Goal: Information Seeking & Learning: Learn about a topic

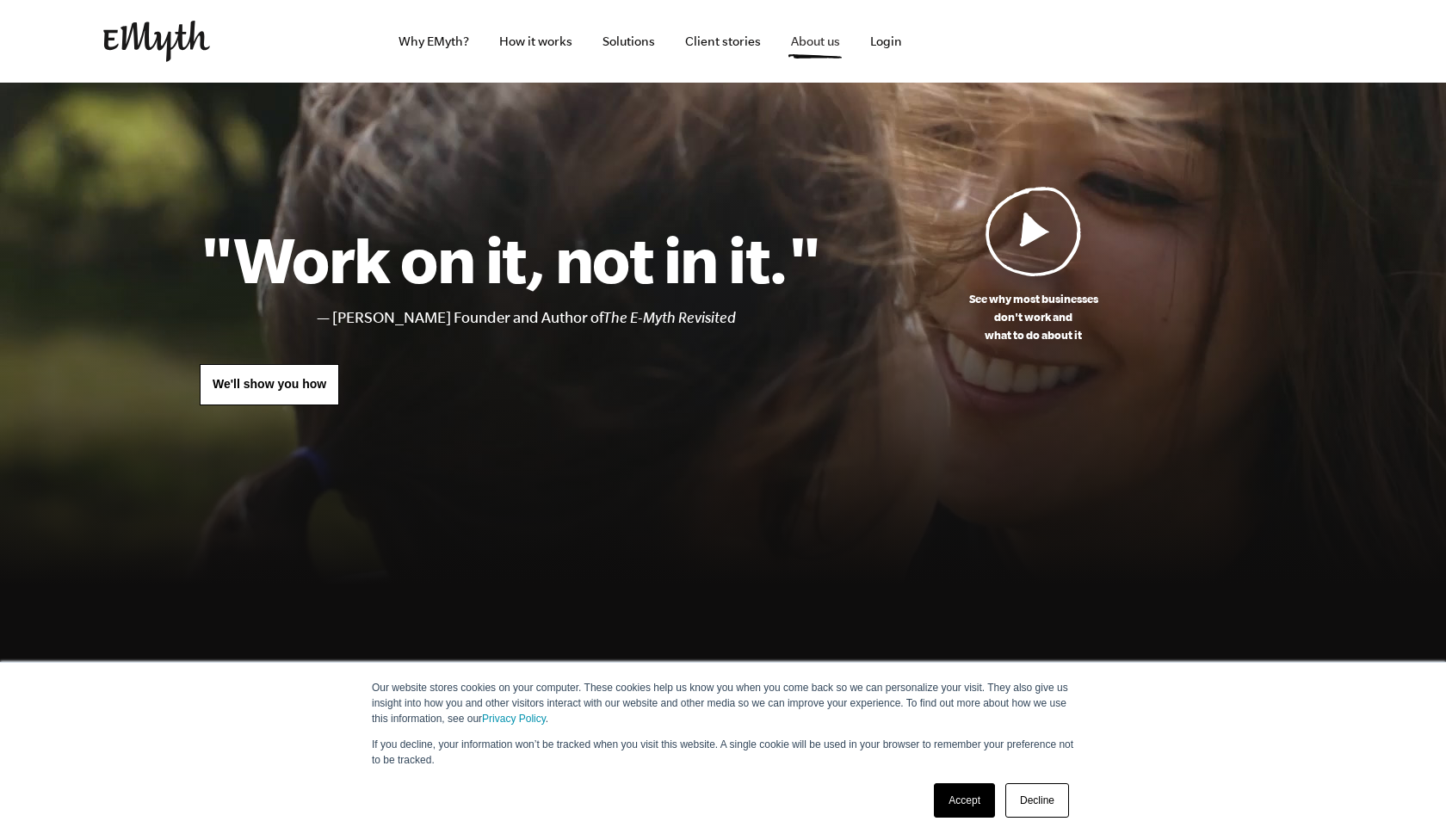
click at [829, 49] on link "About us" at bounding box center [815, 41] width 76 height 82
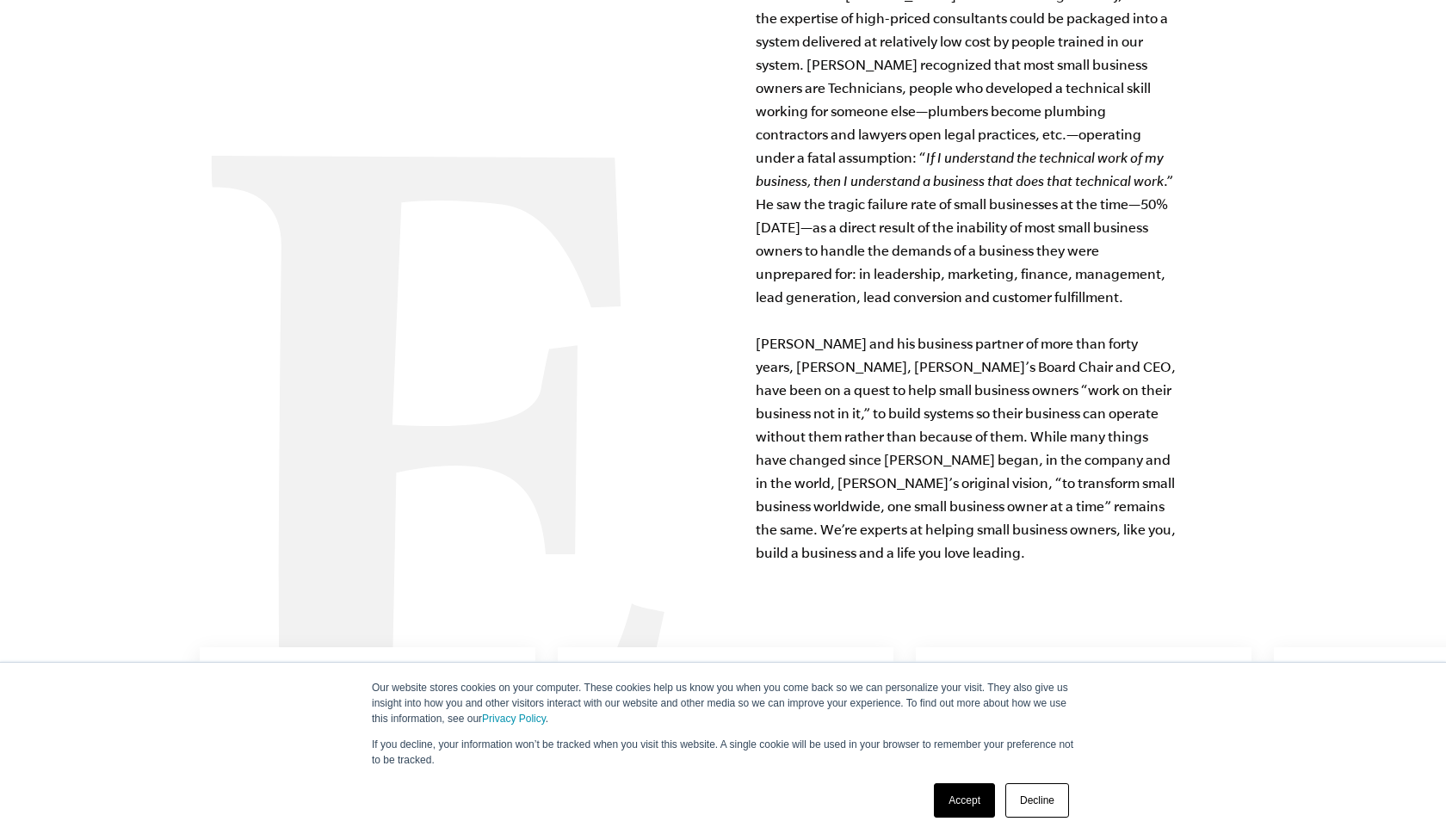
scroll to position [1543, 0]
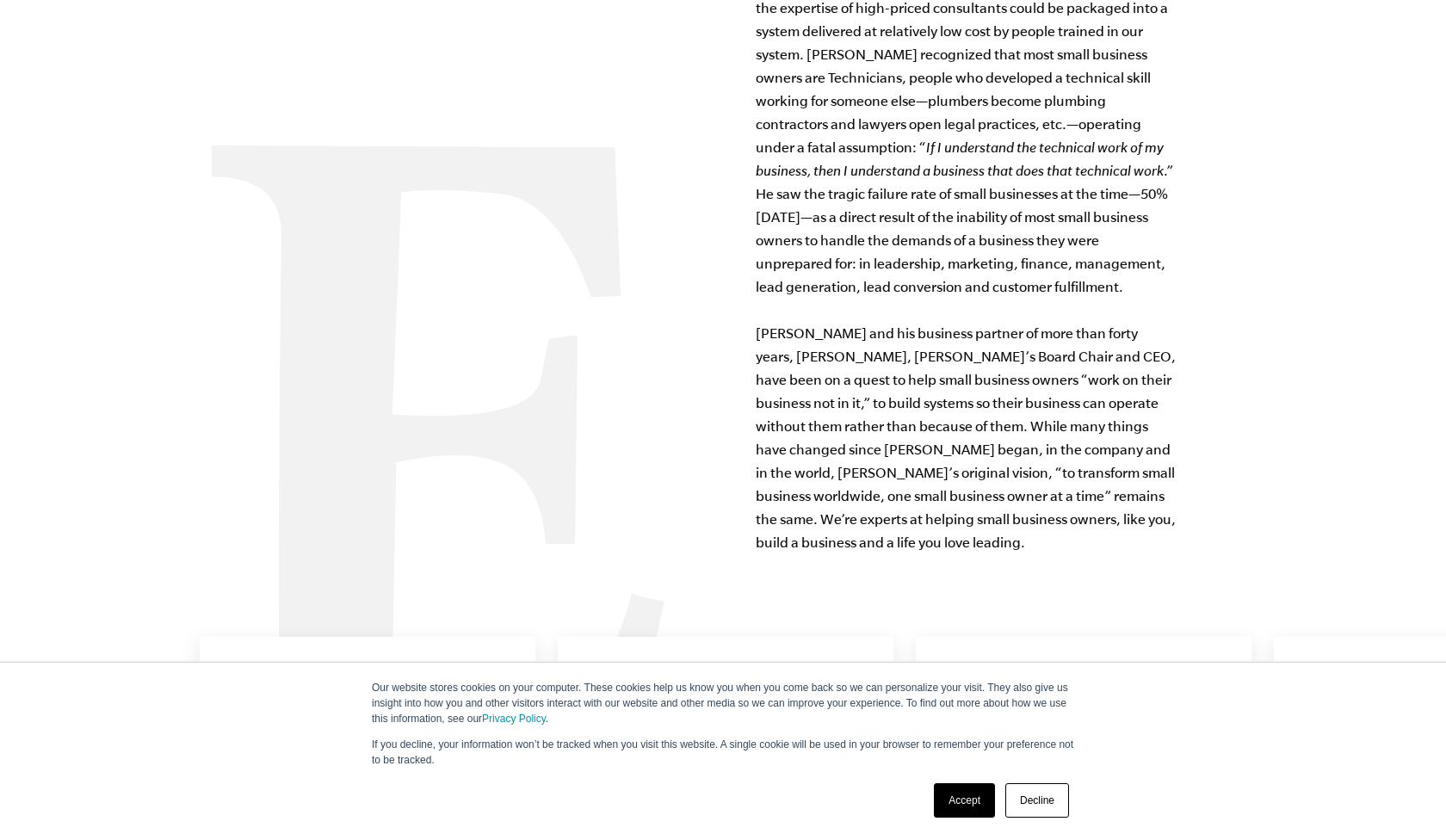
click at [962, 807] on link "Accept" at bounding box center [964, 799] width 61 height 35
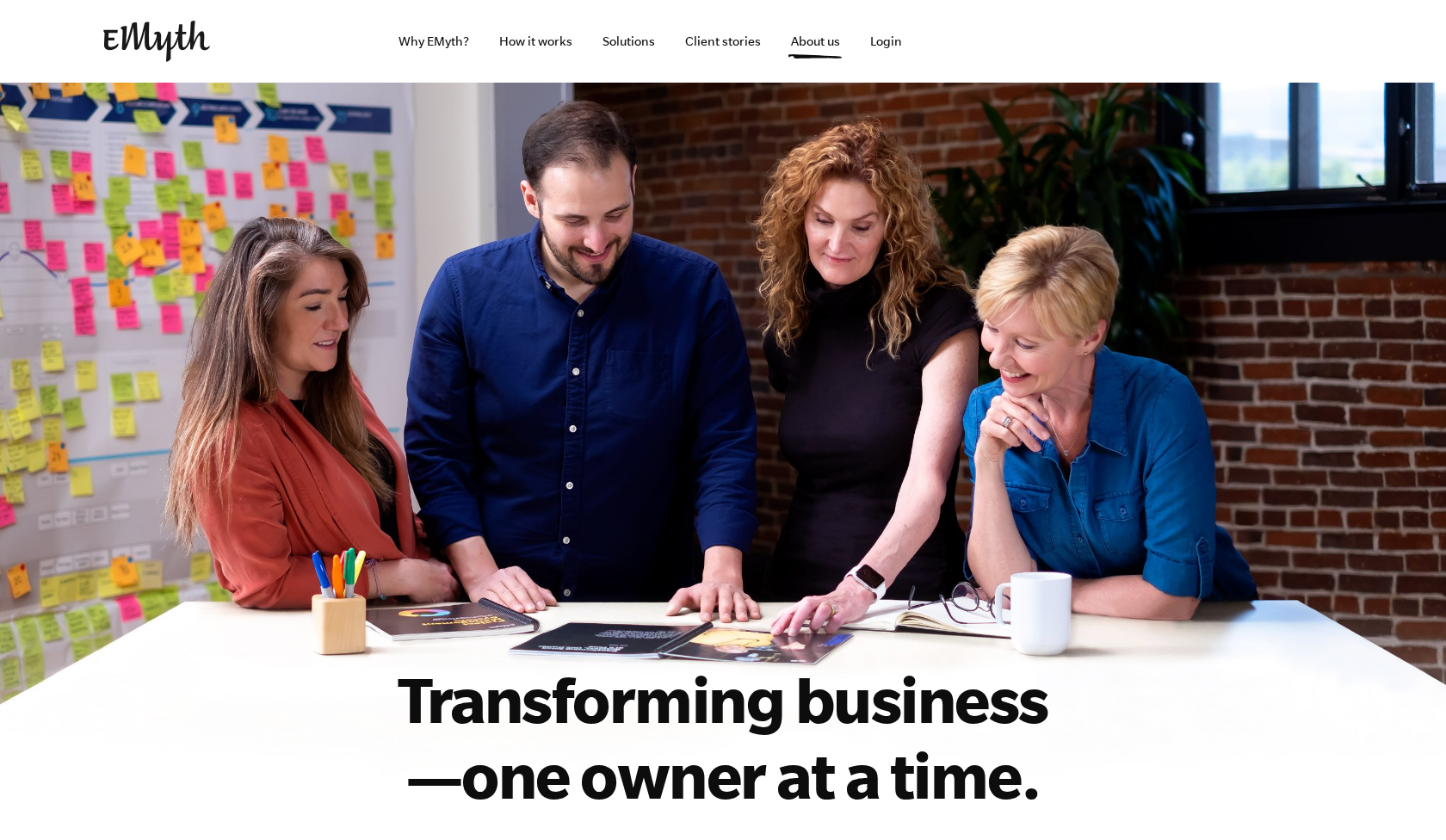
scroll to position [0, 0]
click at [543, 38] on link "How it works" at bounding box center [536, 41] width 101 height 82
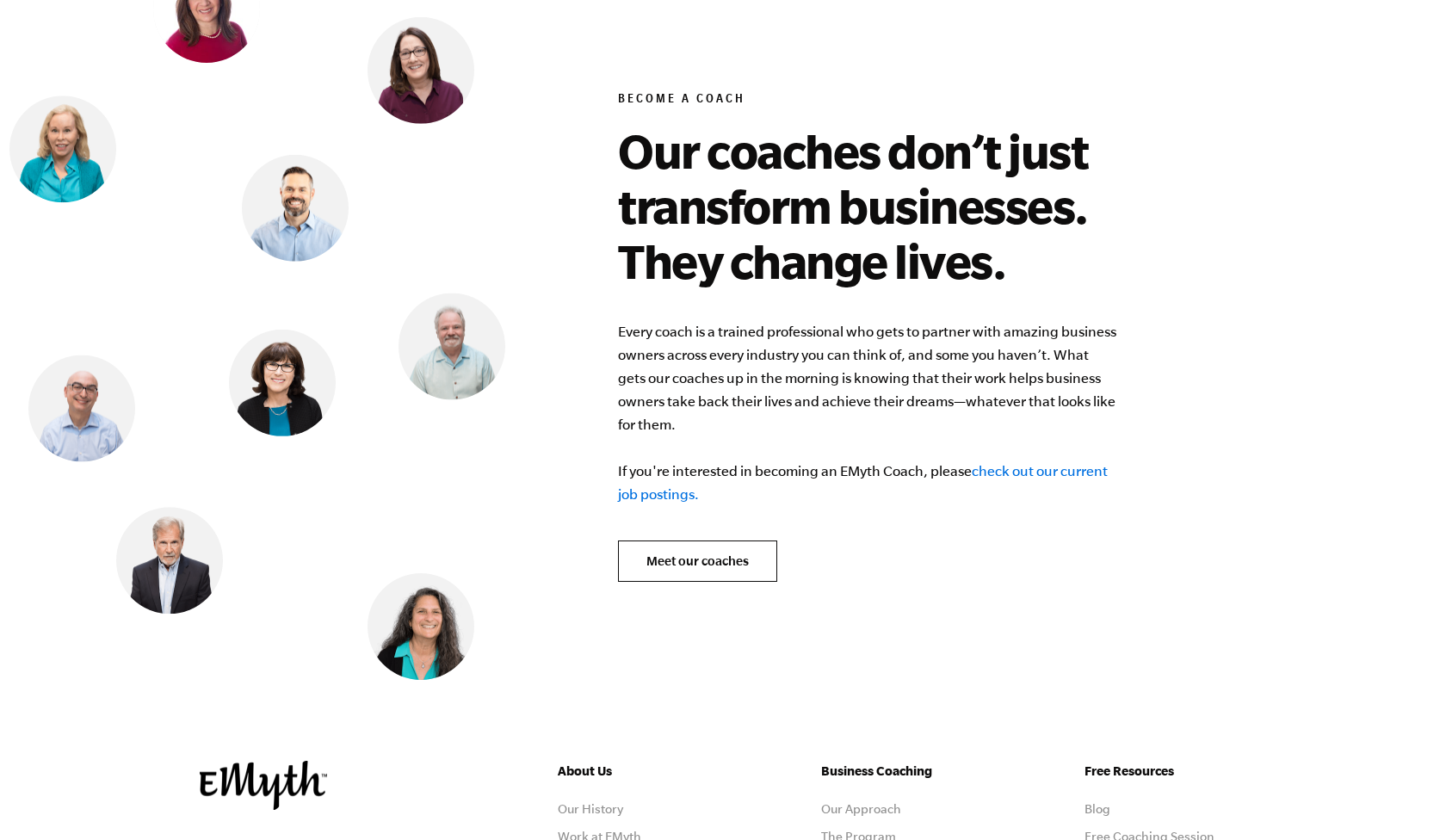
scroll to position [6734, 0]
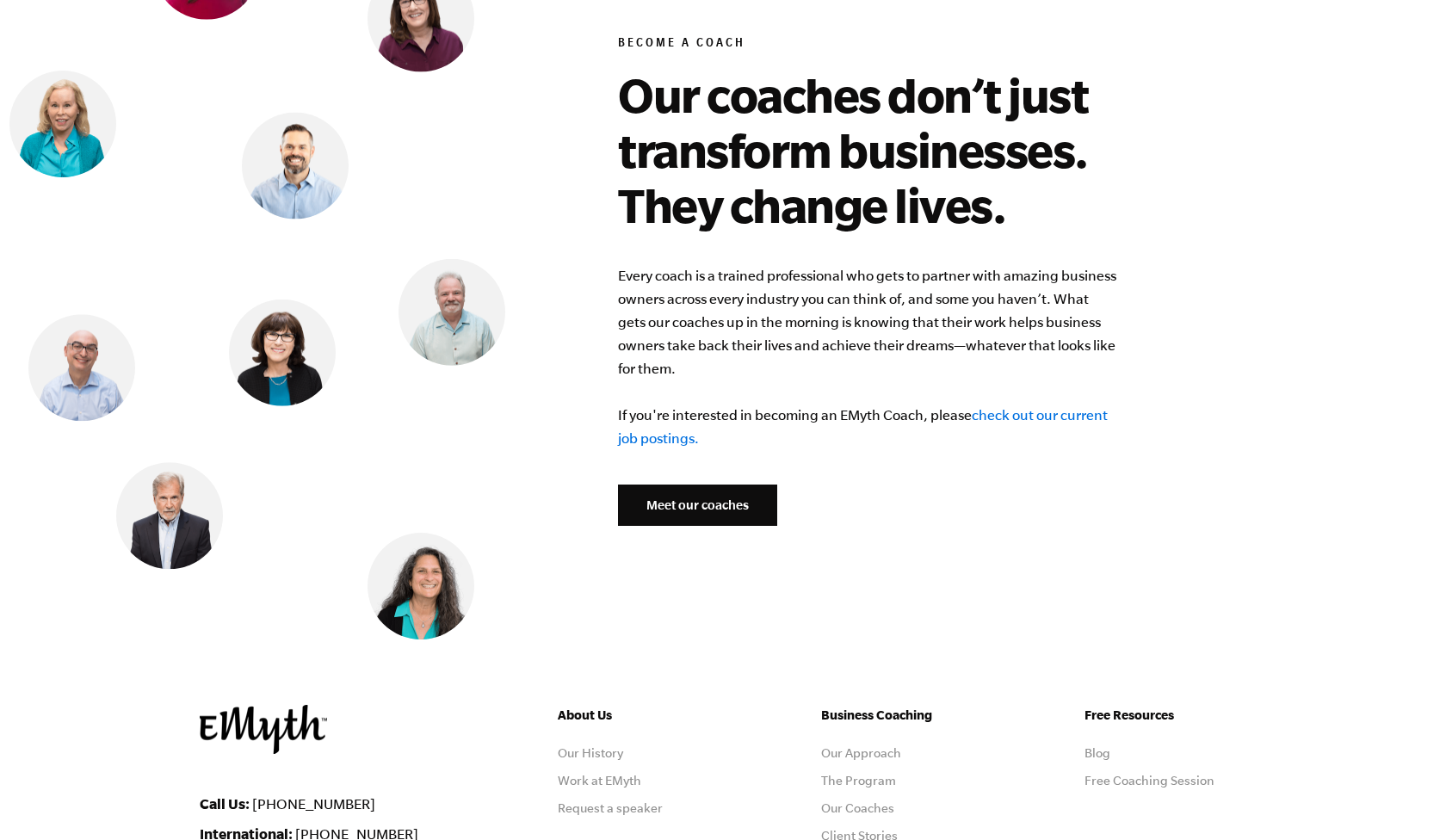
click at [659, 494] on link "Meet our coaches" at bounding box center [697, 505] width 160 height 42
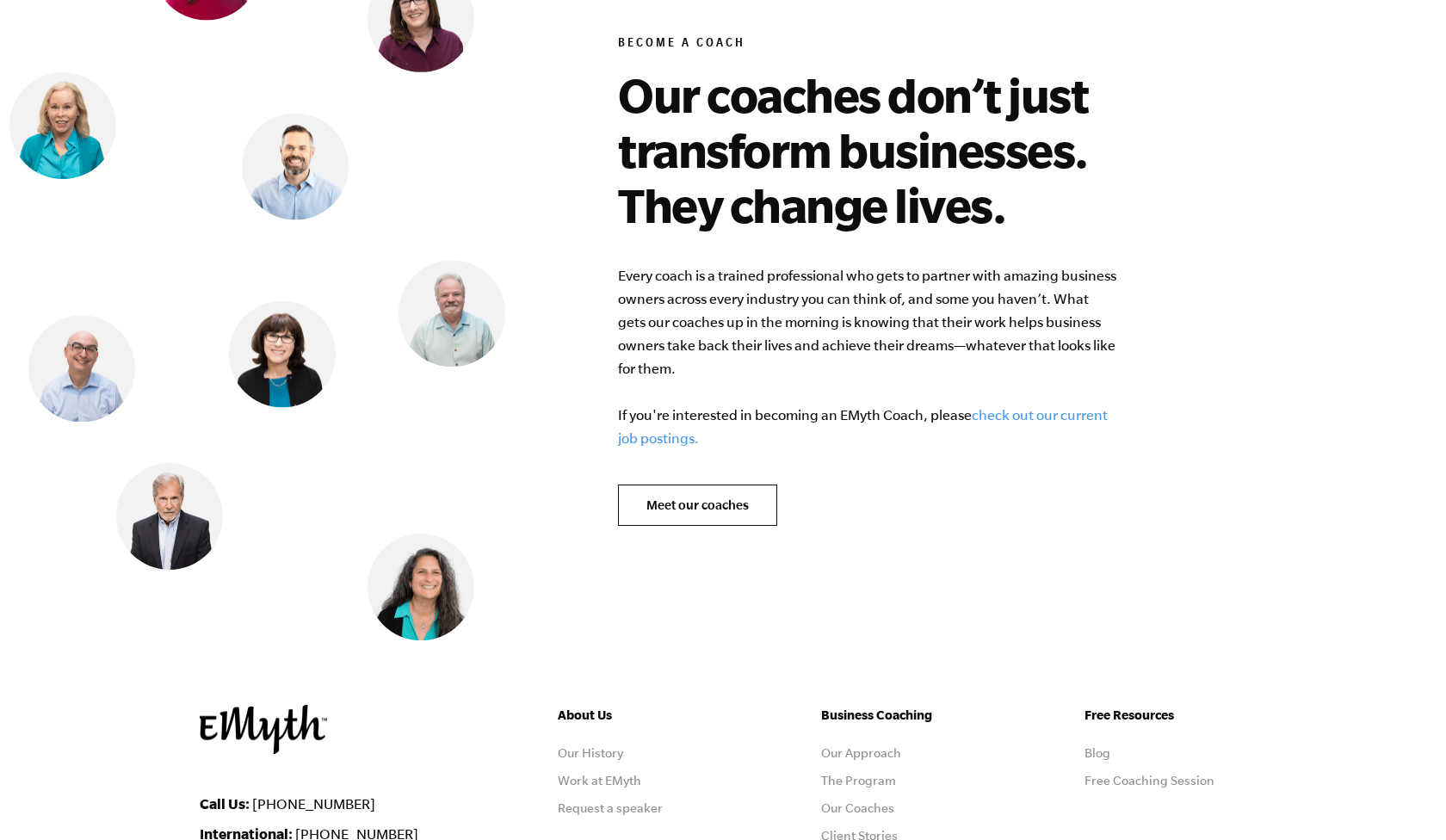
click at [1056, 407] on link "check out our current job postings." at bounding box center [862, 426] width 490 height 39
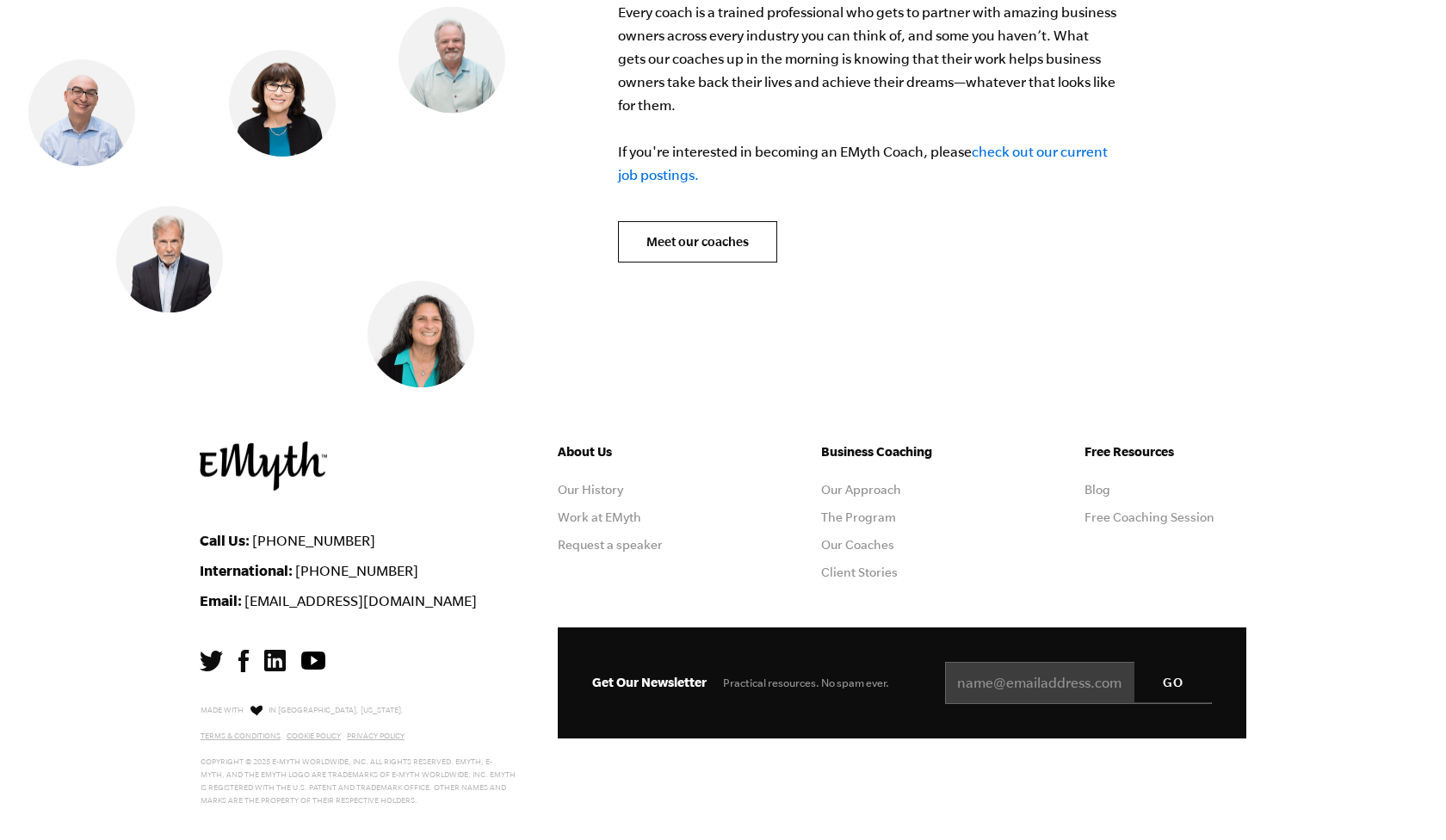
scroll to position [6996, 0]
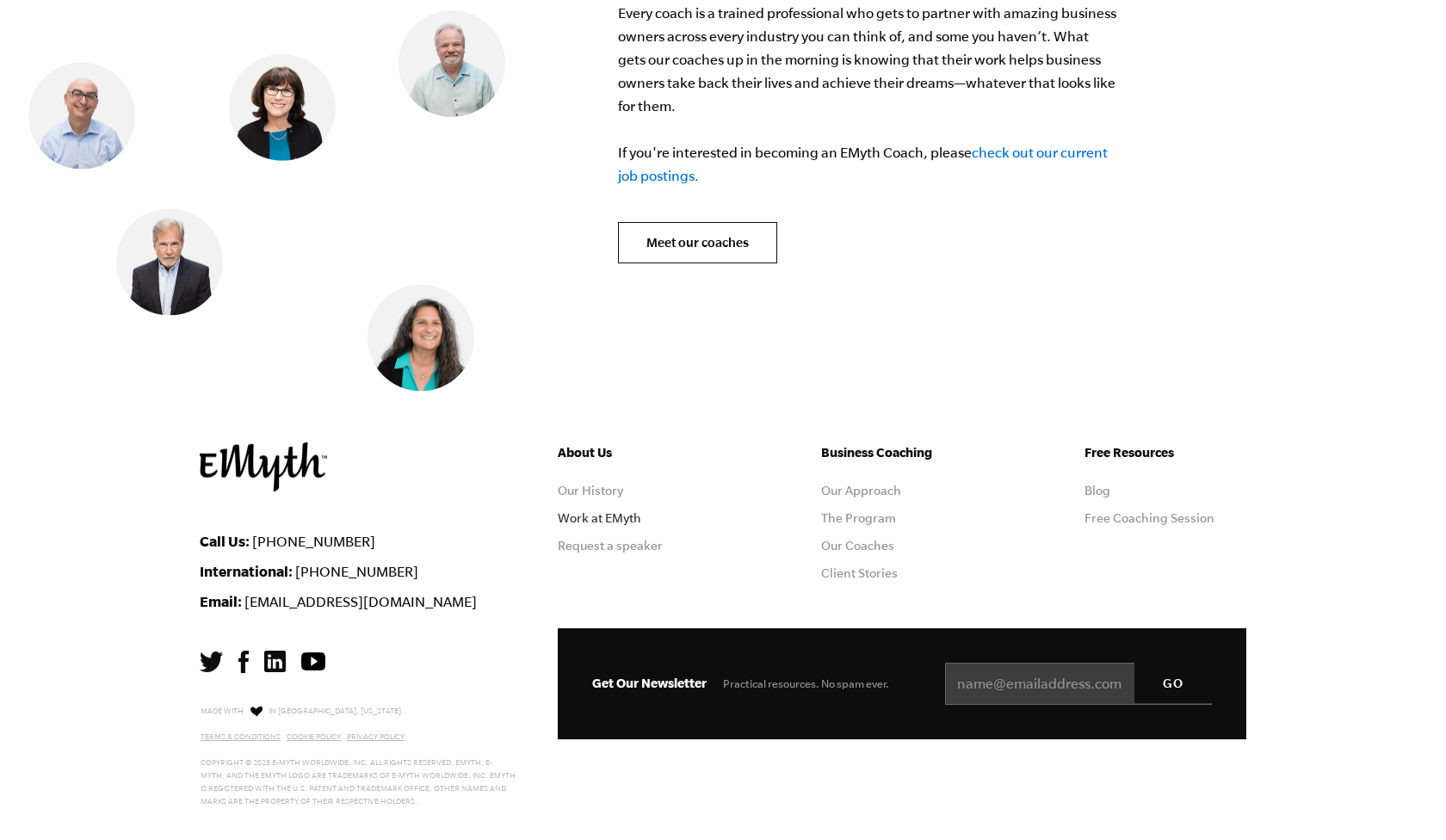
drag, startPoint x: 610, startPoint y: 464, endPoint x: 610, endPoint y: 493, distance: 29.0
click at [610, 493] on ul "About Us Our History Work at [GEOGRAPHIC_DATA] Request a speaker" at bounding box center [638, 517] width 162 height 152
click at [610, 511] on link "Work at EMyth" at bounding box center [600, 518] width 83 height 14
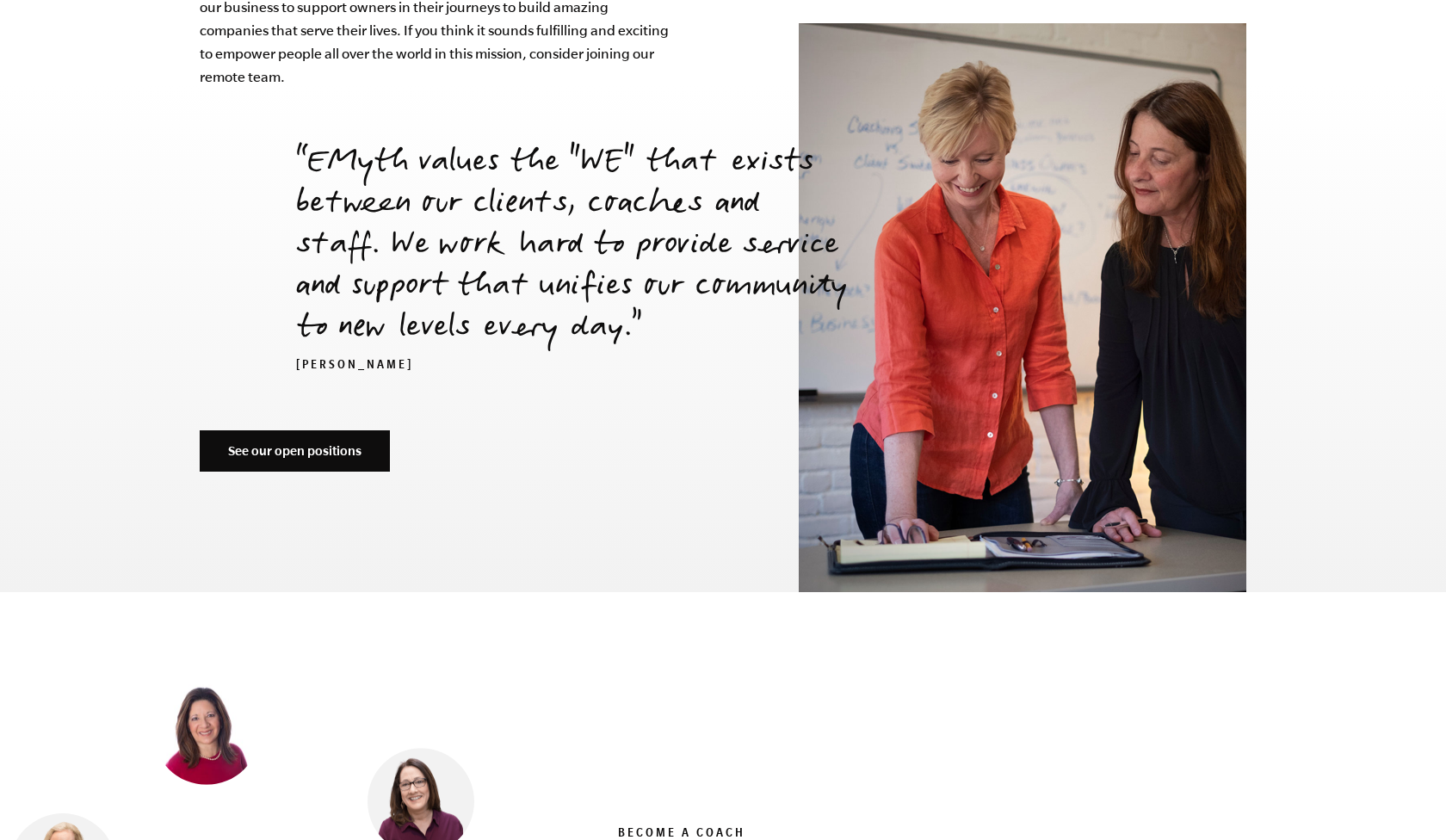
scroll to position [6028, 0]
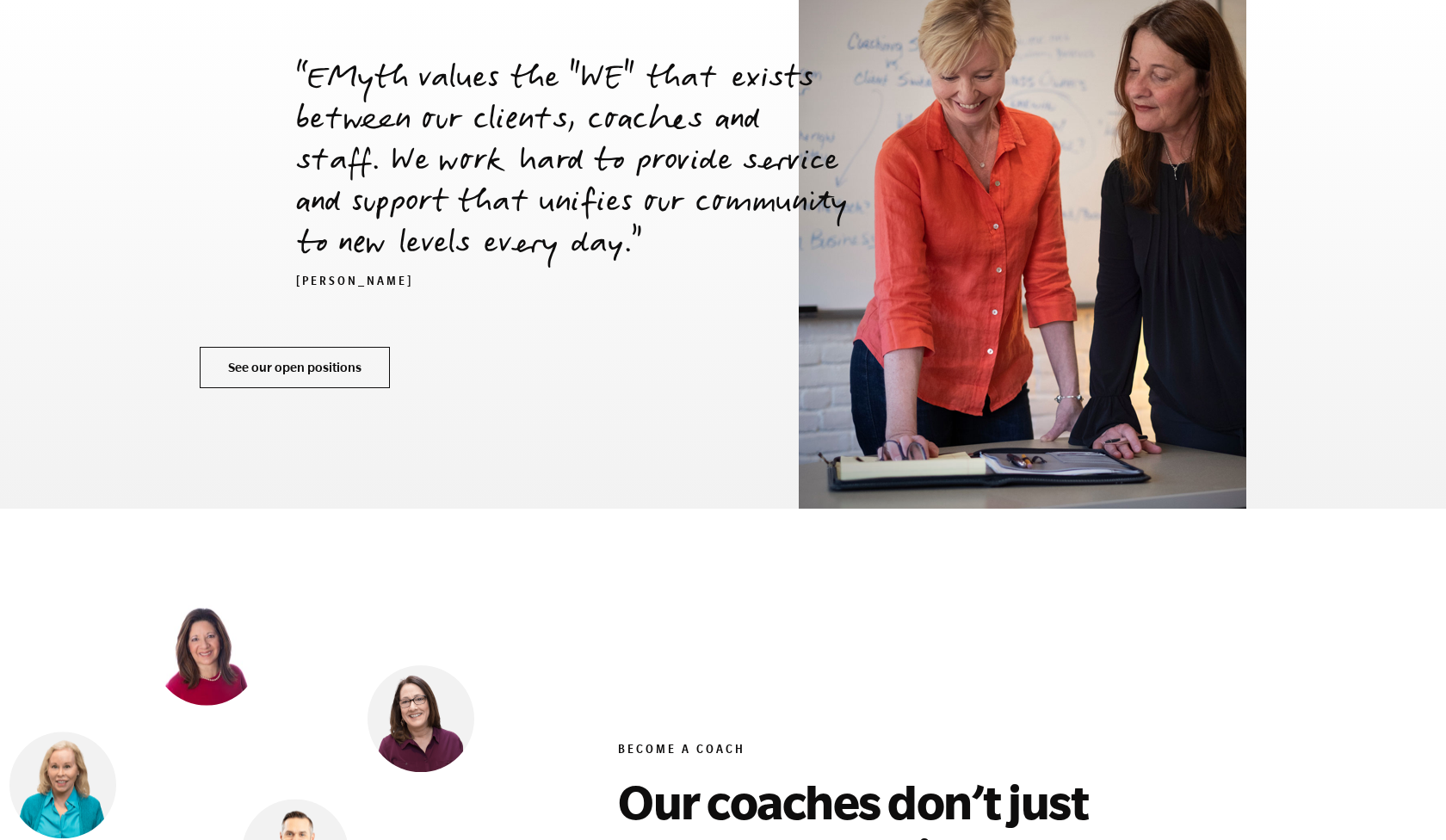
click at [317, 347] on link "See our open positions" at bounding box center [294, 368] width 190 height 42
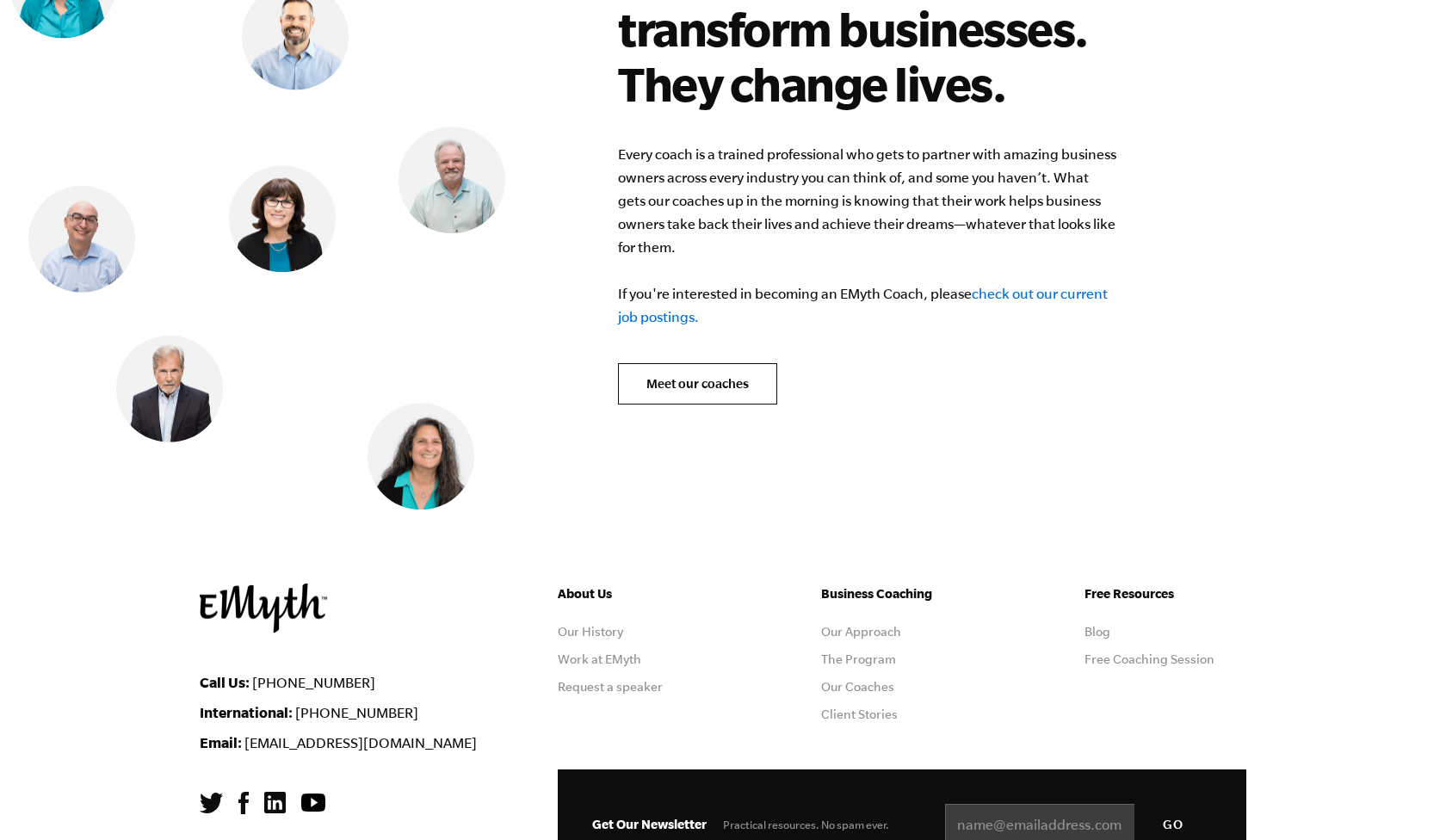
scroll to position [6942, 0]
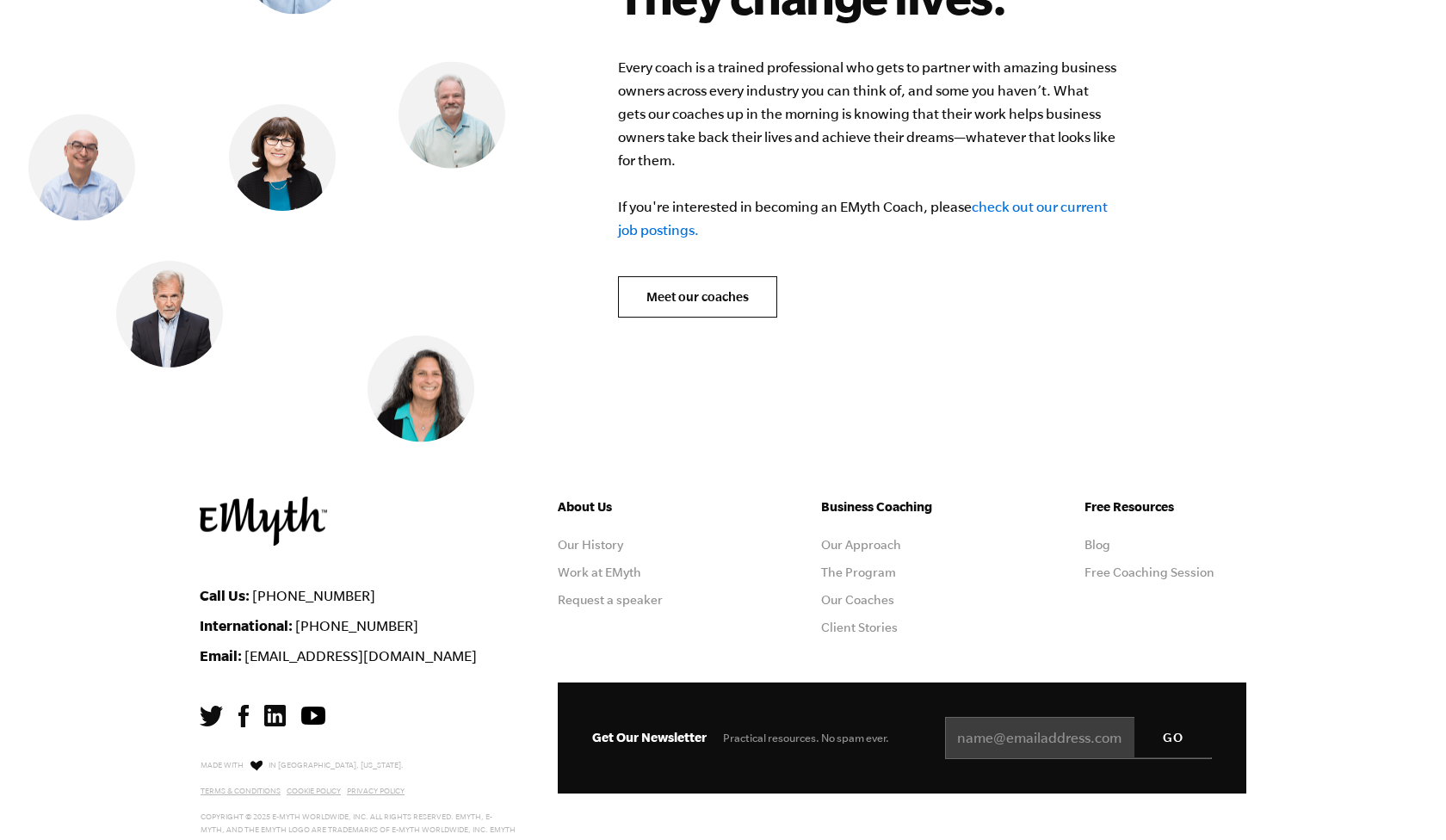
click at [423, 336] on img at bounding box center [421, 389] width 107 height 107
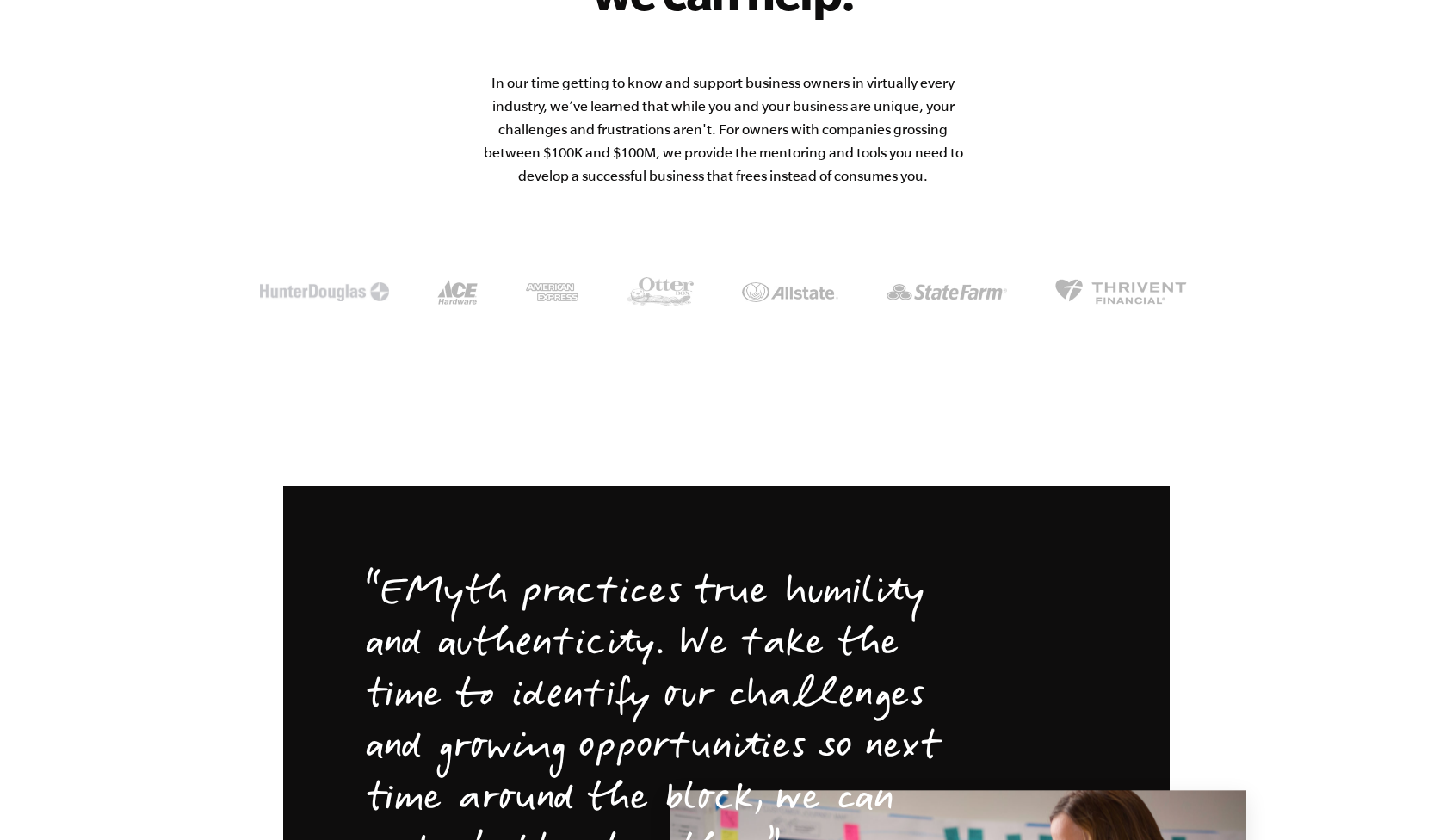
scroll to position [2832, 0]
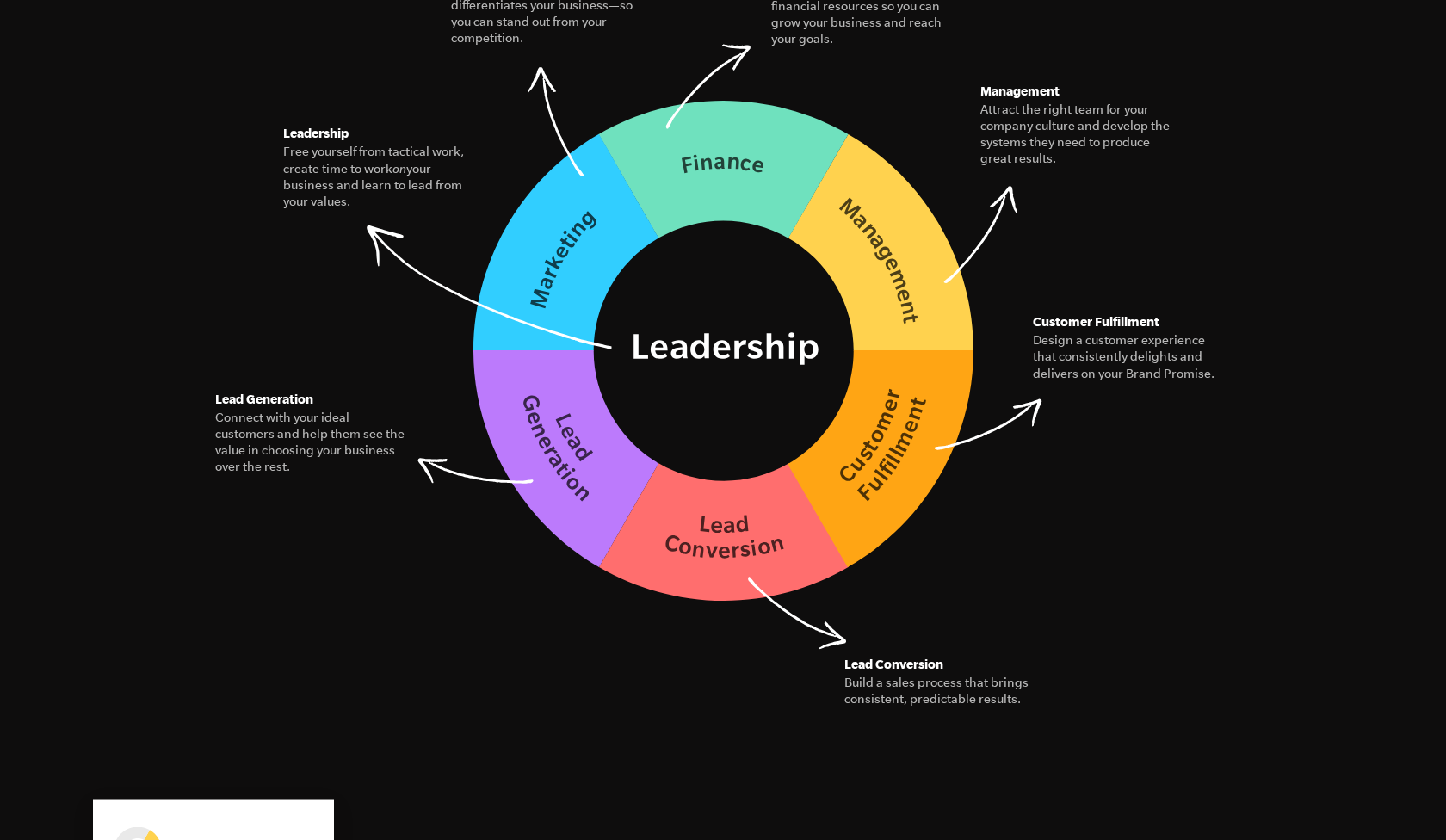
scroll to position [2564, 0]
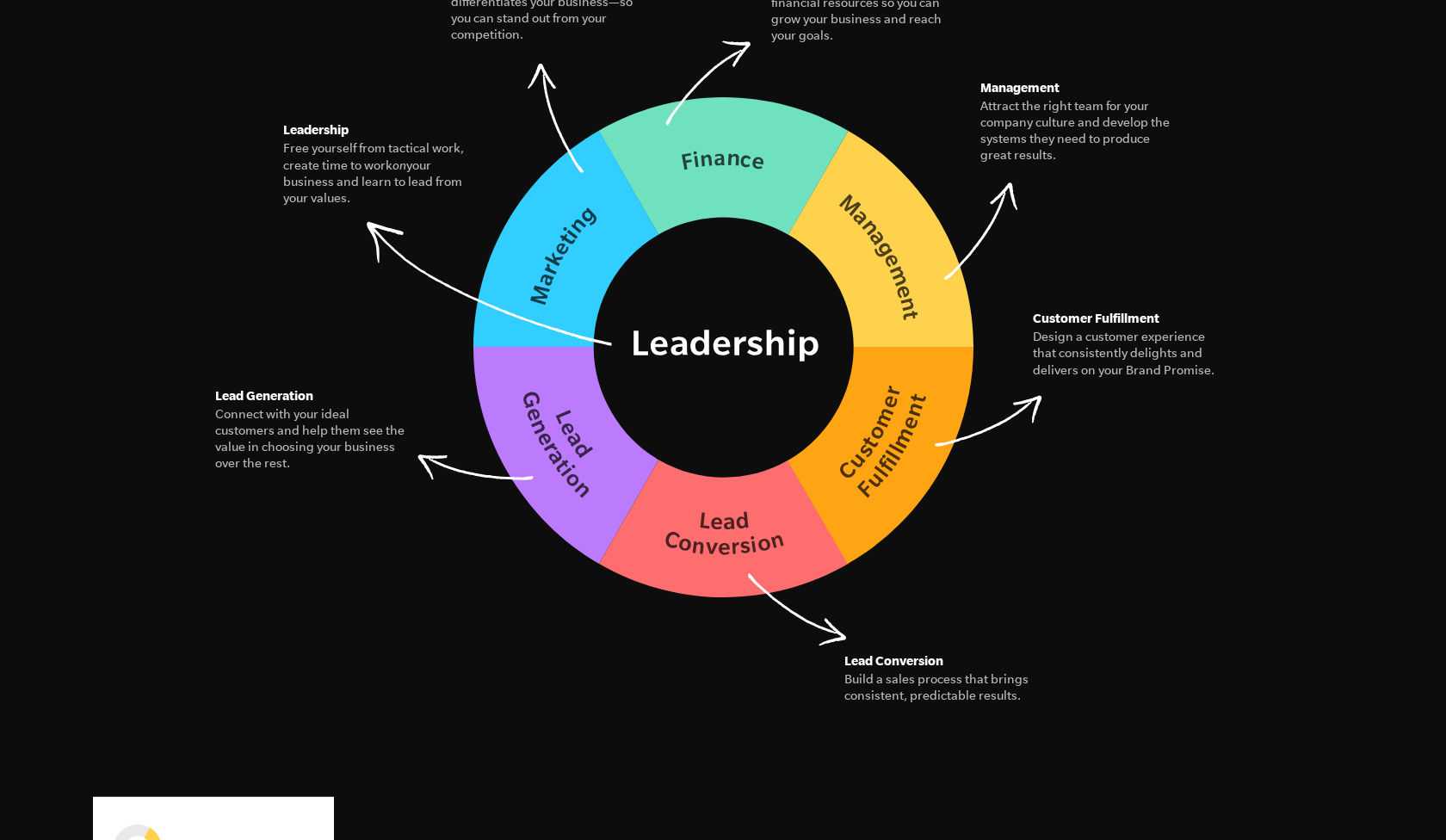
drag, startPoint x: 451, startPoint y: 260, endPoint x: 443, endPoint y: 281, distance: 22.5
click at [443, 206] on figure "Leadership Free yourself from tactical work, create time to work on your busine…" at bounding box center [380, 163] width 193 height 87
drag, startPoint x: 355, startPoint y: 195, endPoint x: 526, endPoint y: 343, distance: 226.2
click at [526, 343] on figure "The Seven Essential Systems Our model for building a business of interconnected…" at bounding box center [723, 171] width 1047 height 856
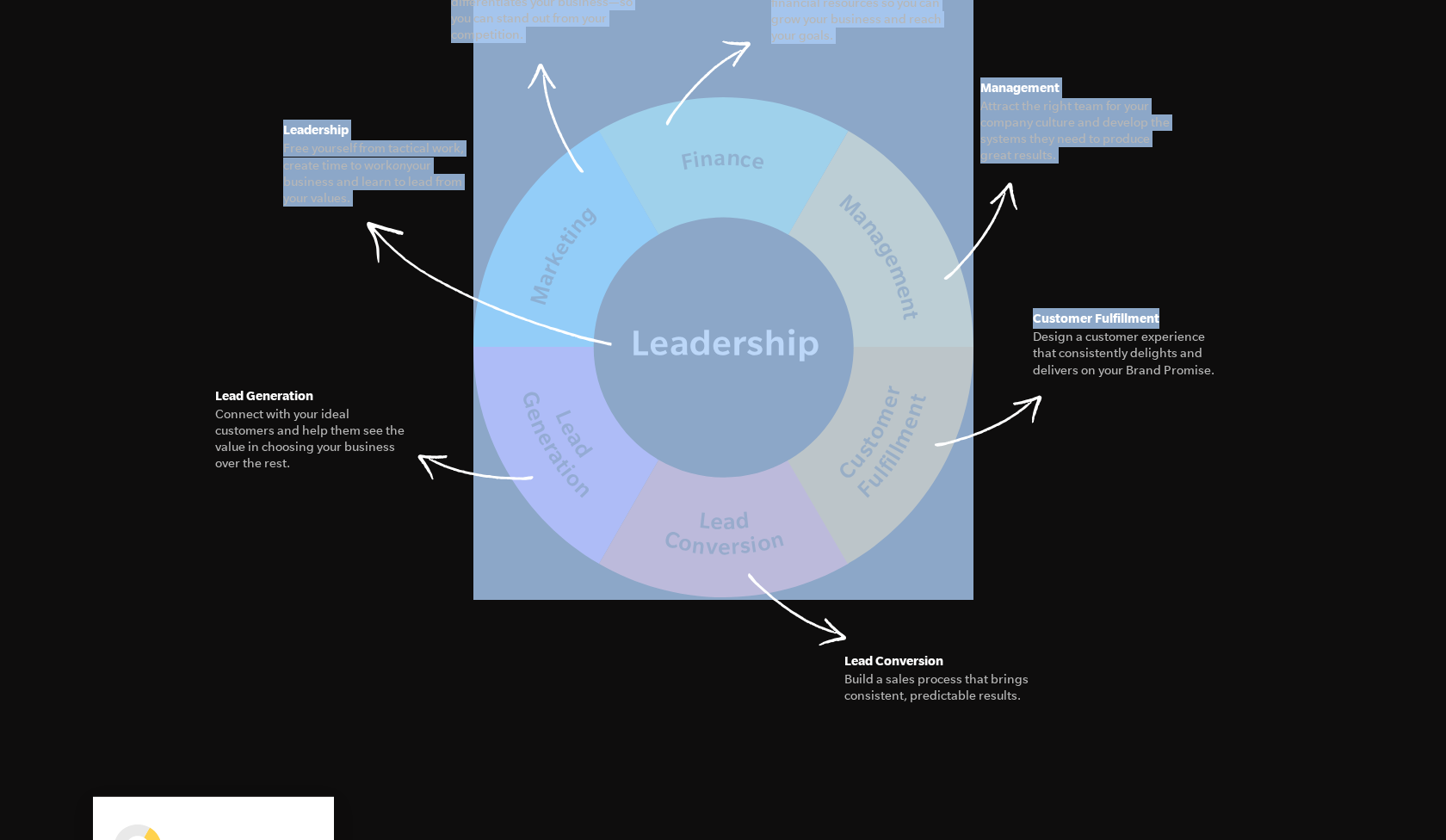
drag, startPoint x: 1033, startPoint y: 382, endPoint x: 1121, endPoint y: 413, distance: 93.3
click at [1121, 413] on figure "The Seven Essential Systems Our model for building a business of interconnected…" at bounding box center [723, 171] width 1047 height 856
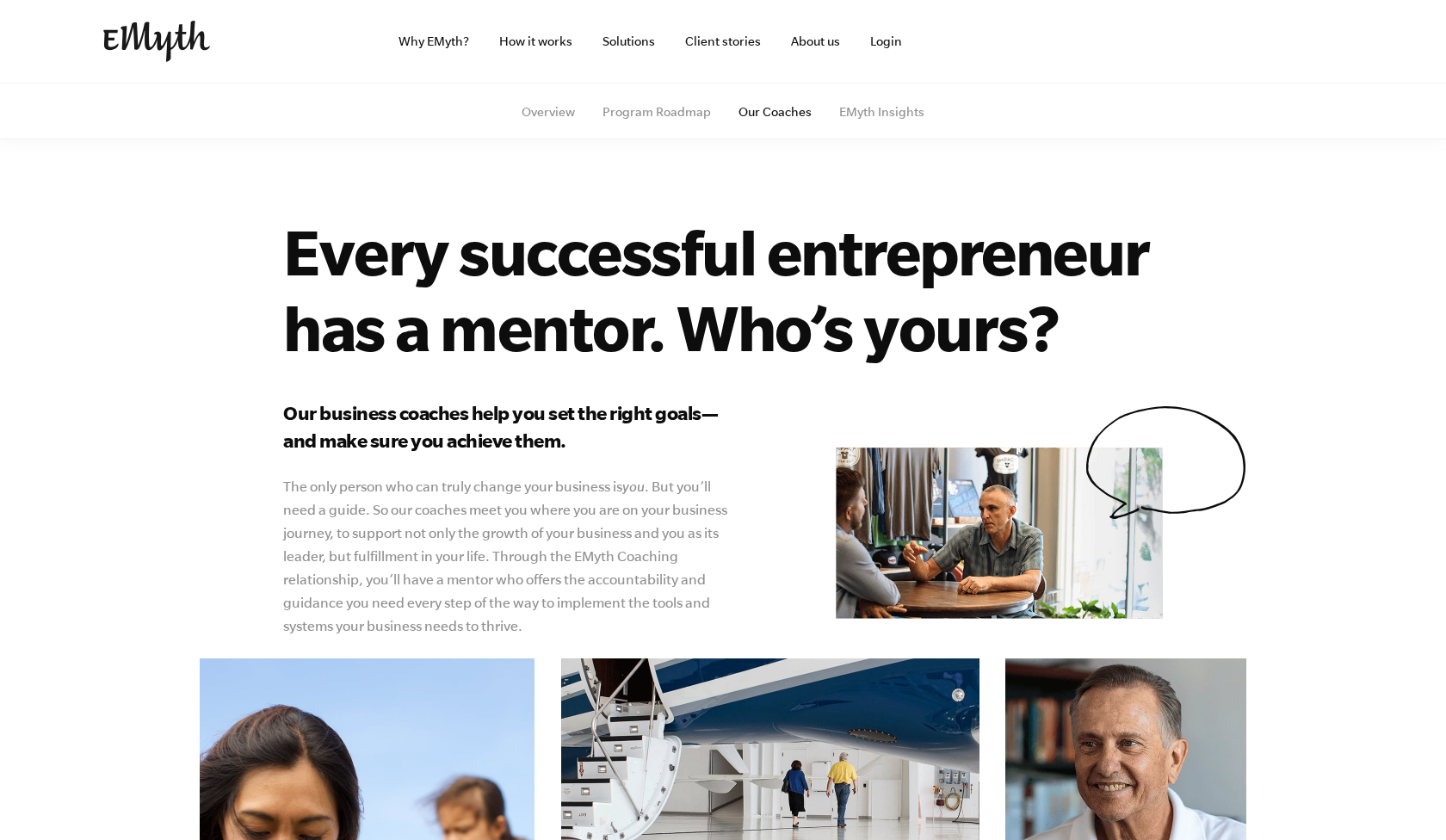
scroll to position [1, 0]
